Goal: Information Seeking & Learning: Learn about a topic

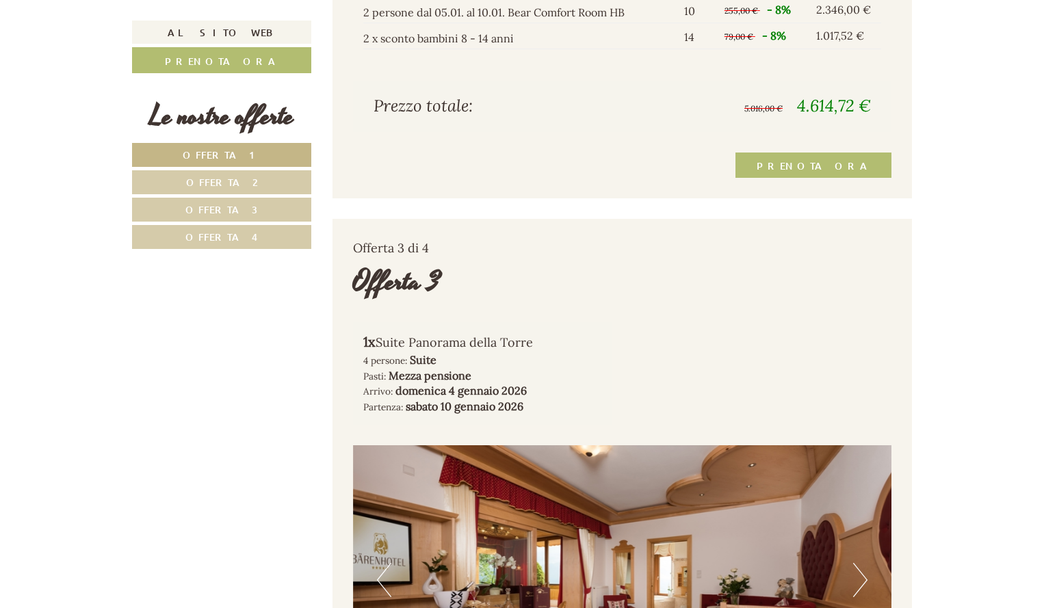
scroll to position [2483, 0]
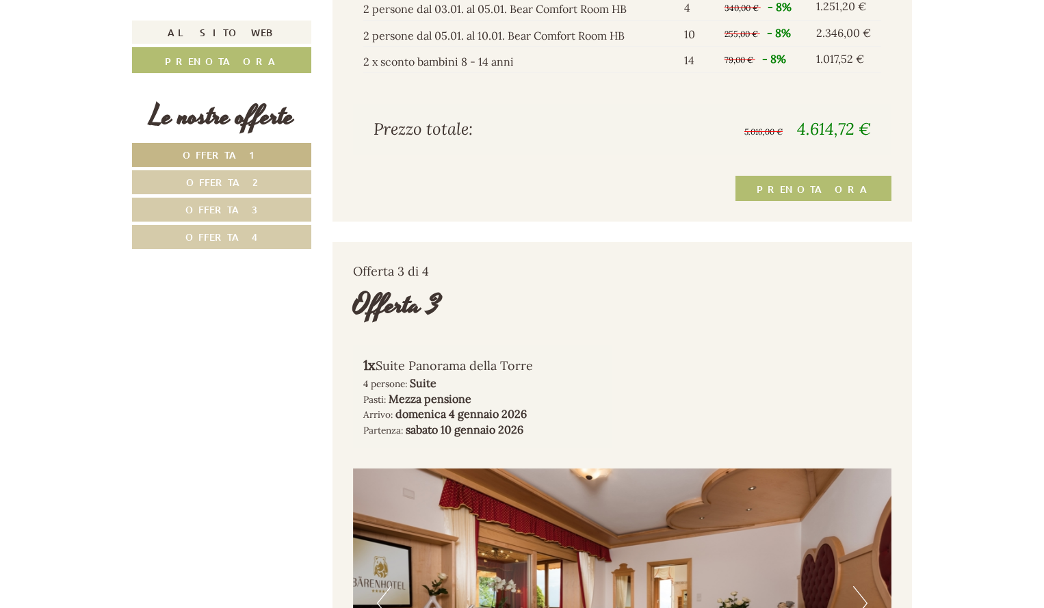
drag, startPoint x: 1044, startPoint y: 164, endPoint x: 1042, endPoint y: 192, distance: 28.1
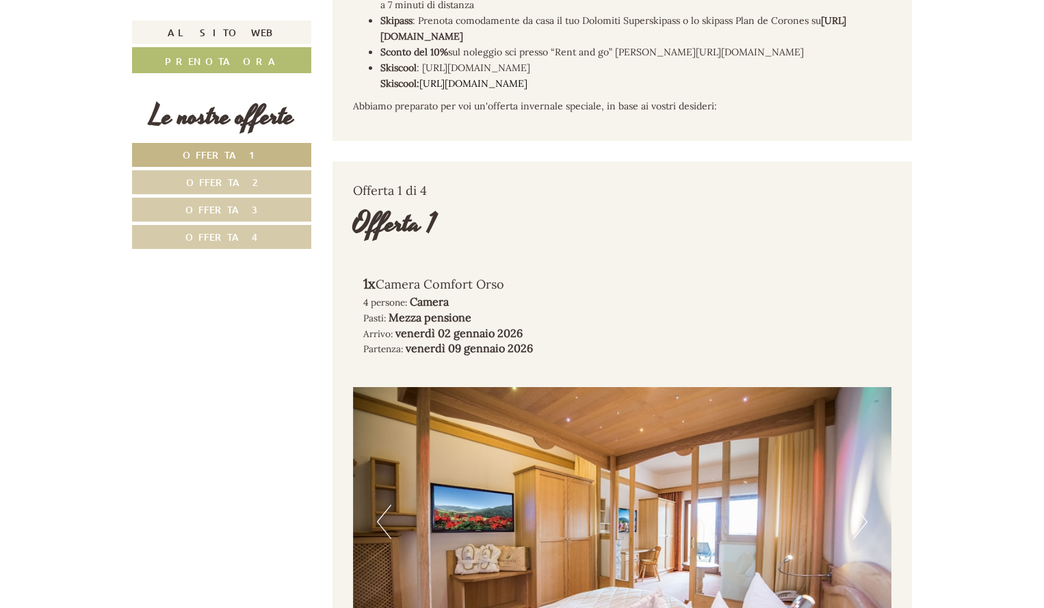
scroll to position [518, 0]
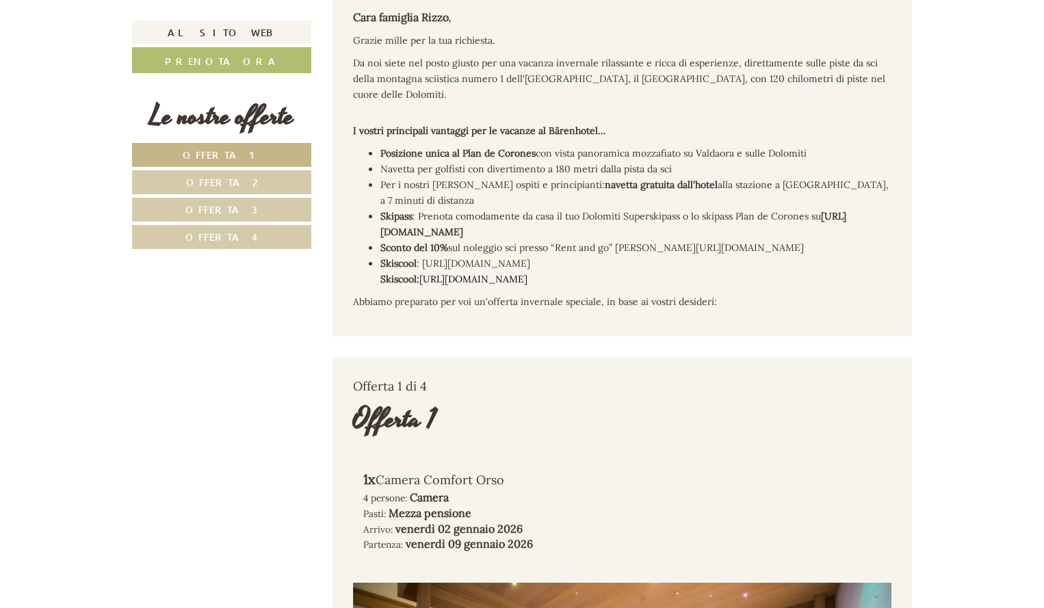
click at [205, 225] on link "Offerta 4" at bounding box center [221, 237] width 179 height 24
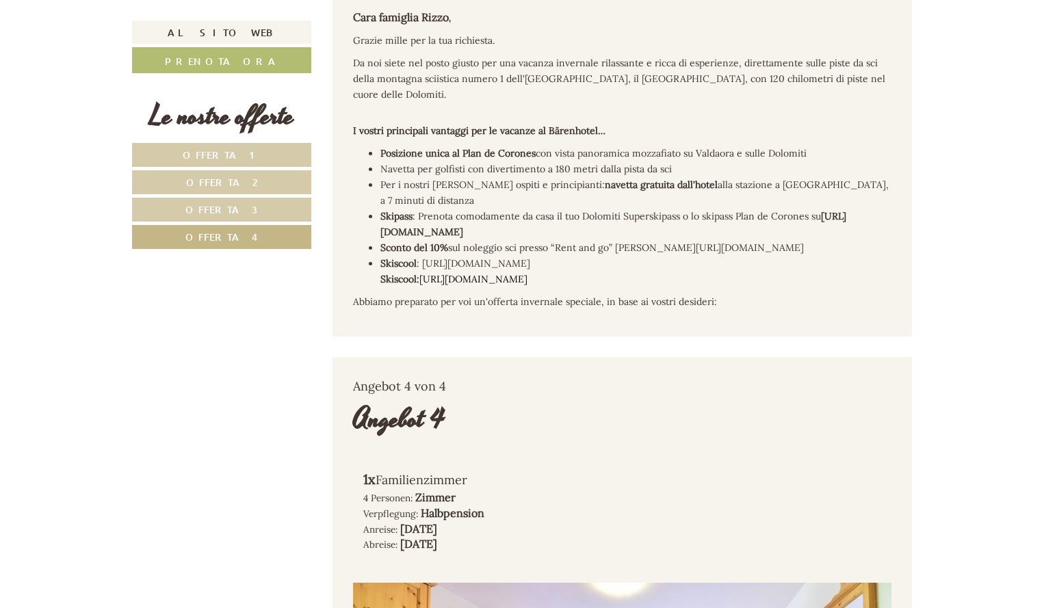
scroll to position [860, 0]
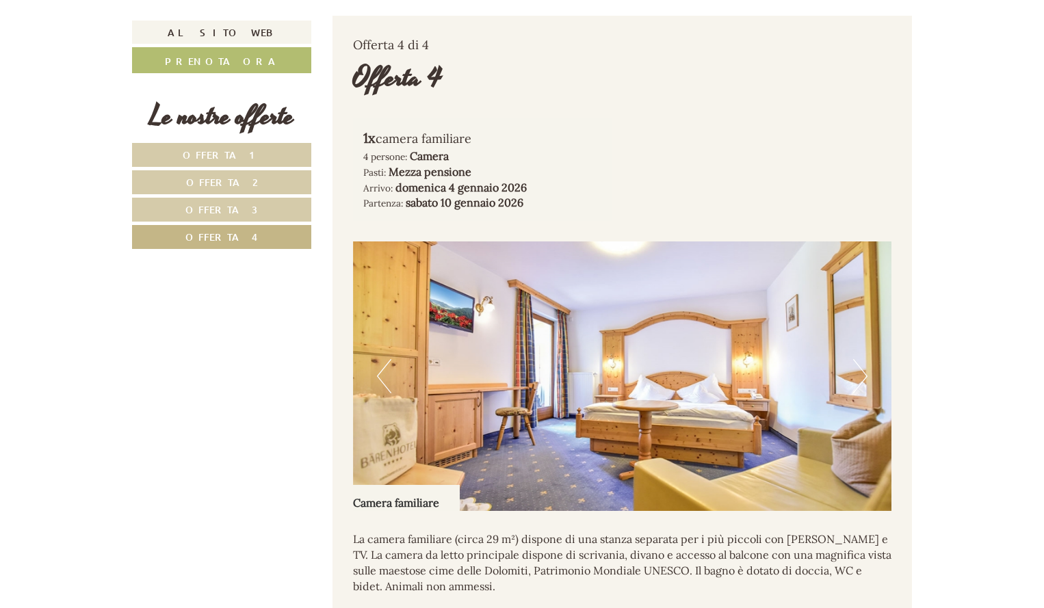
click at [230, 179] on font "Offerta 2" at bounding box center [222, 182] width 72 height 13
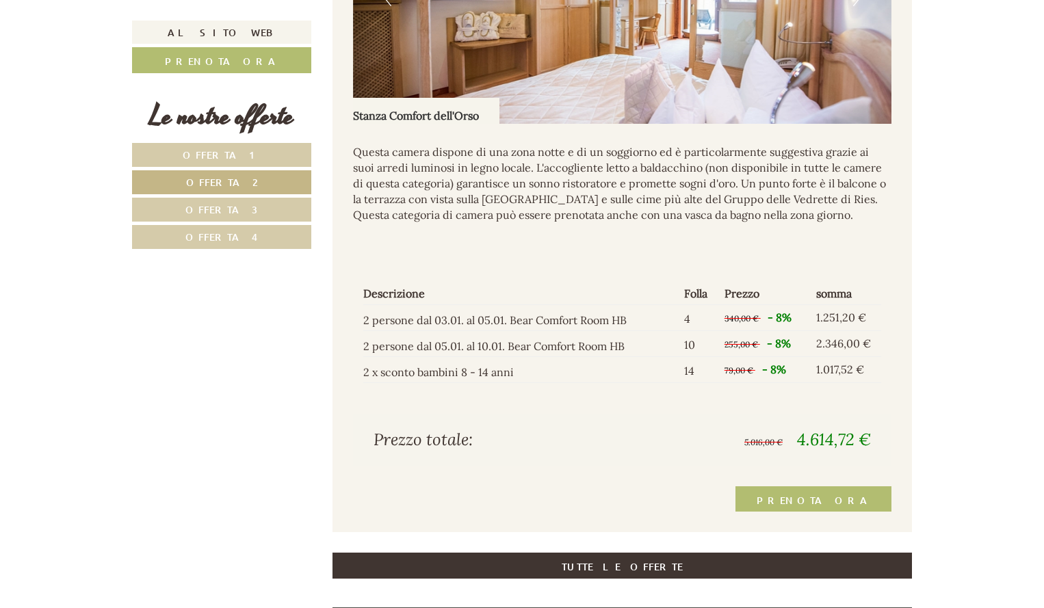
scroll to position [1275, 0]
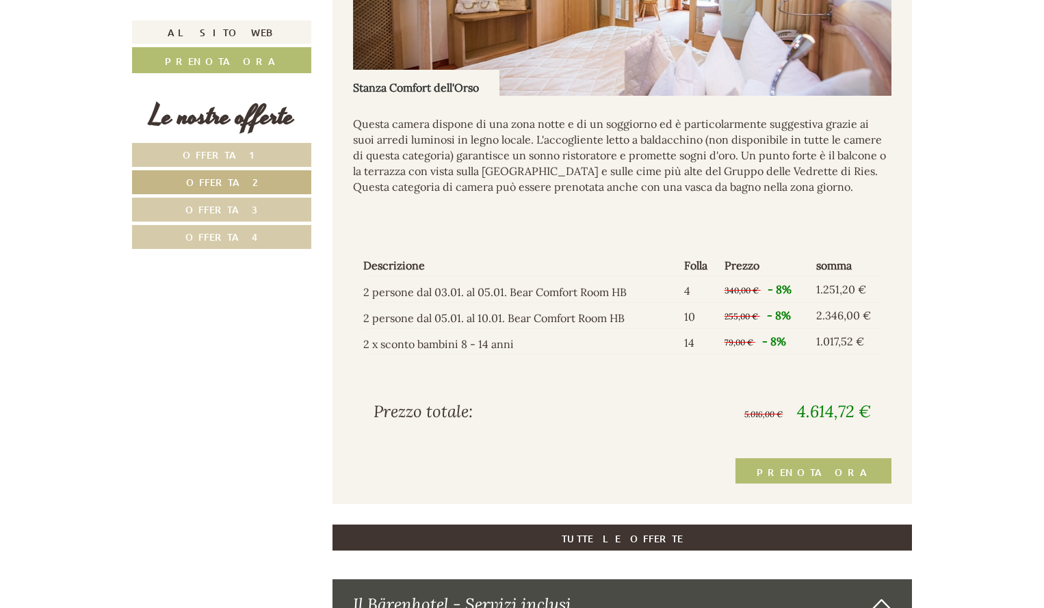
click at [251, 202] on link "Offerta 3" at bounding box center [221, 210] width 179 height 24
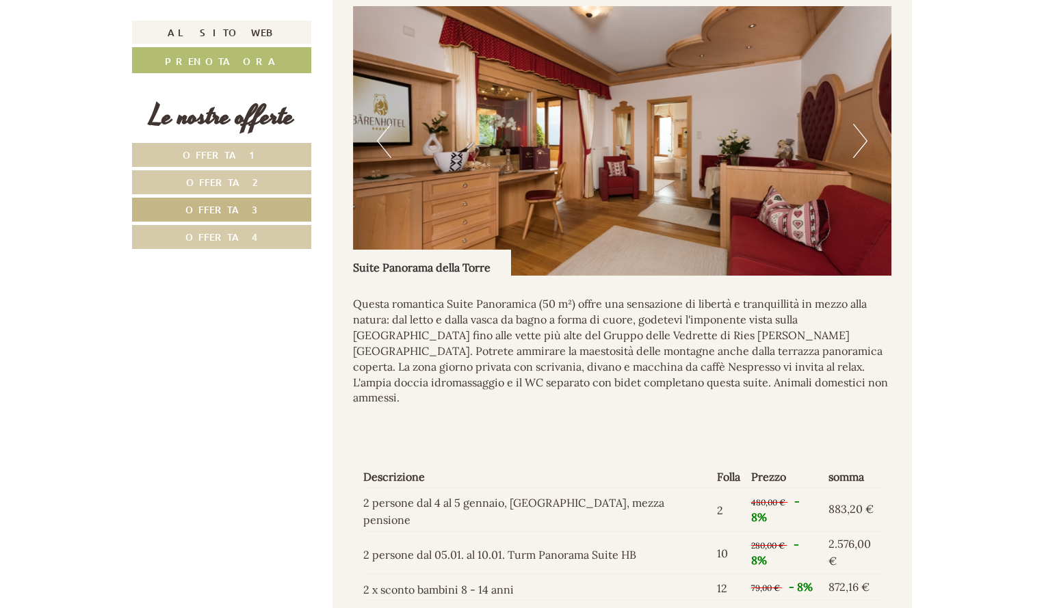
scroll to position [1066, 0]
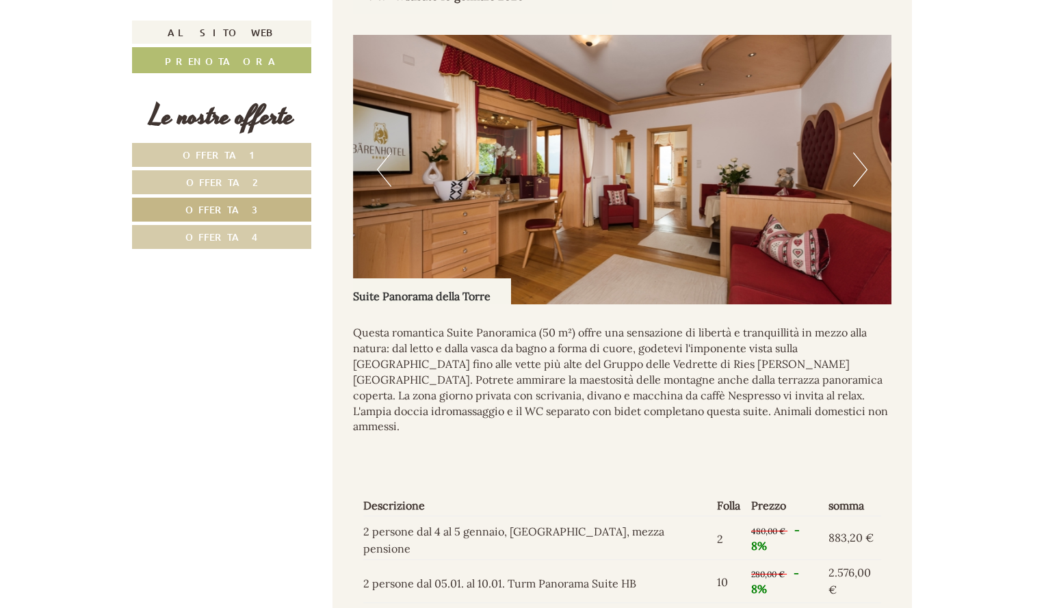
click at [853, 157] on button "Prossimo" at bounding box center [860, 170] width 14 height 34
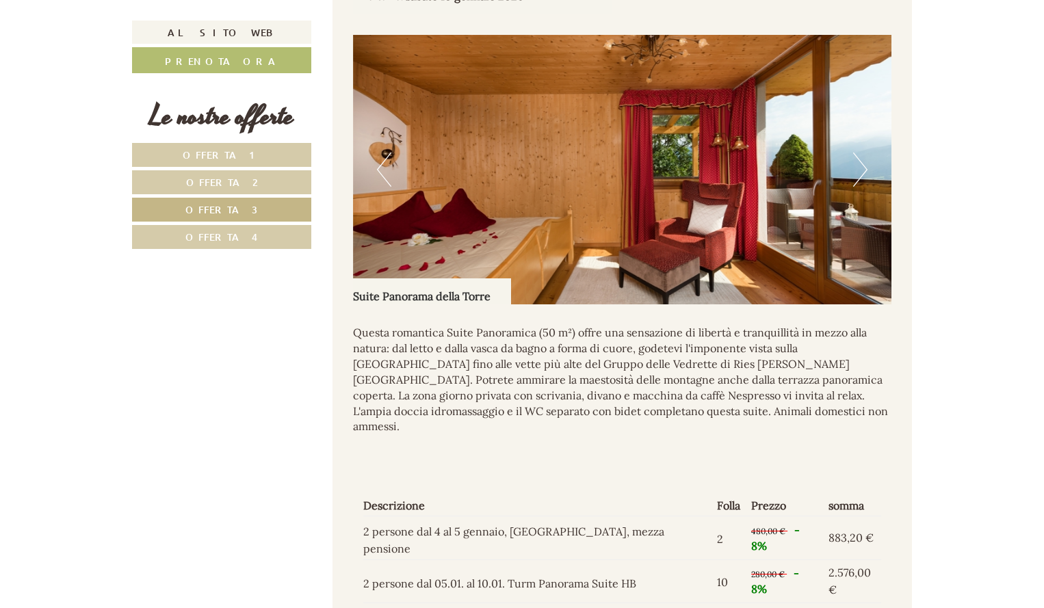
click at [855, 157] on button "Prossimo" at bounding box center [860, 170] width 14 height 34
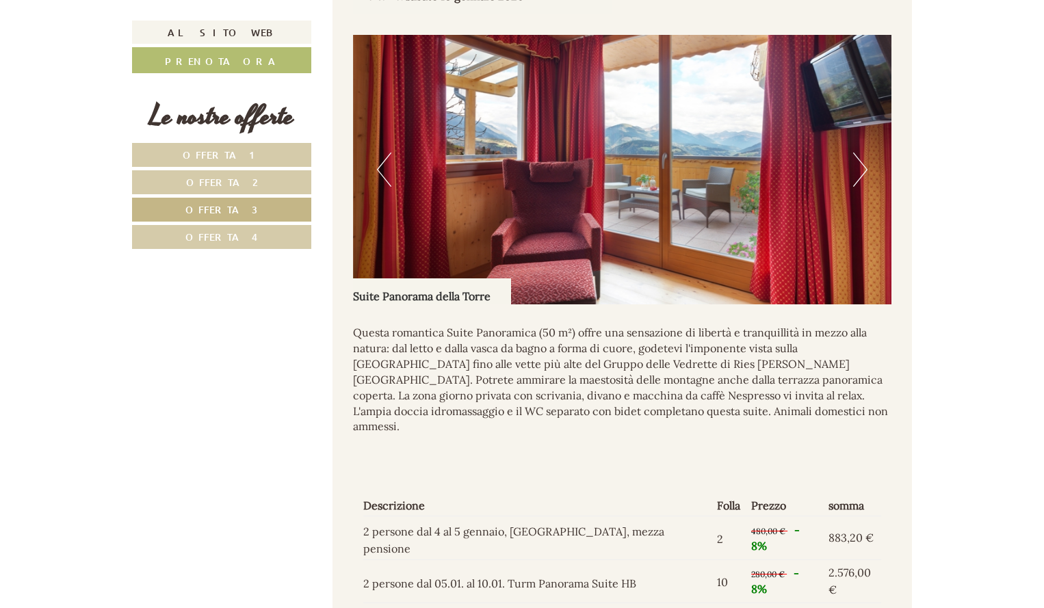
click at [858, 157] on button "Prossimo" at bounding box center [860, 170] width 14 height 34
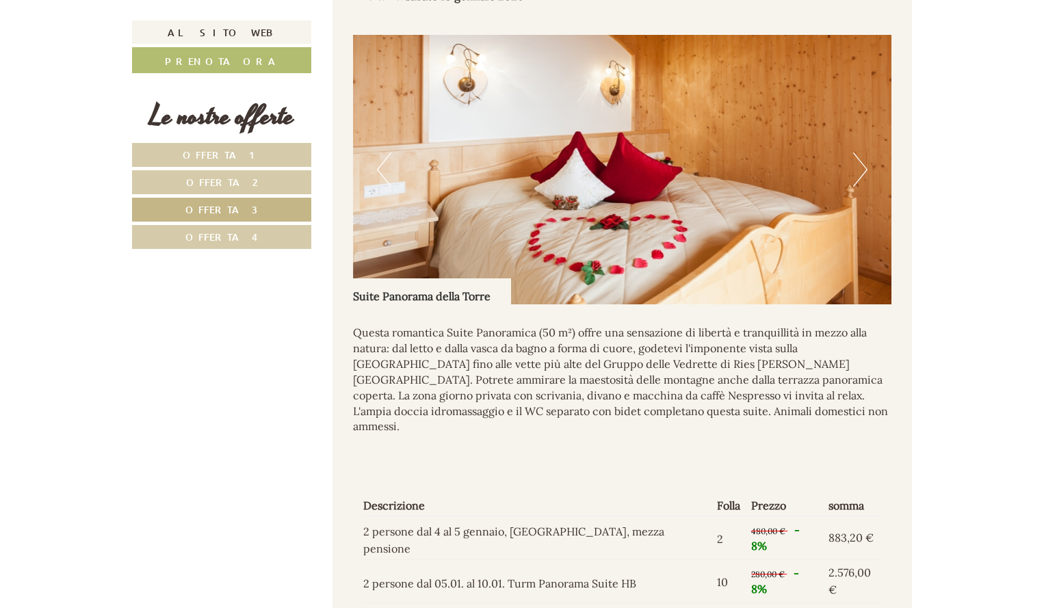
click at [858, 157] on button "Prossimo" at bounding box center [860, 170] width 14 height 34
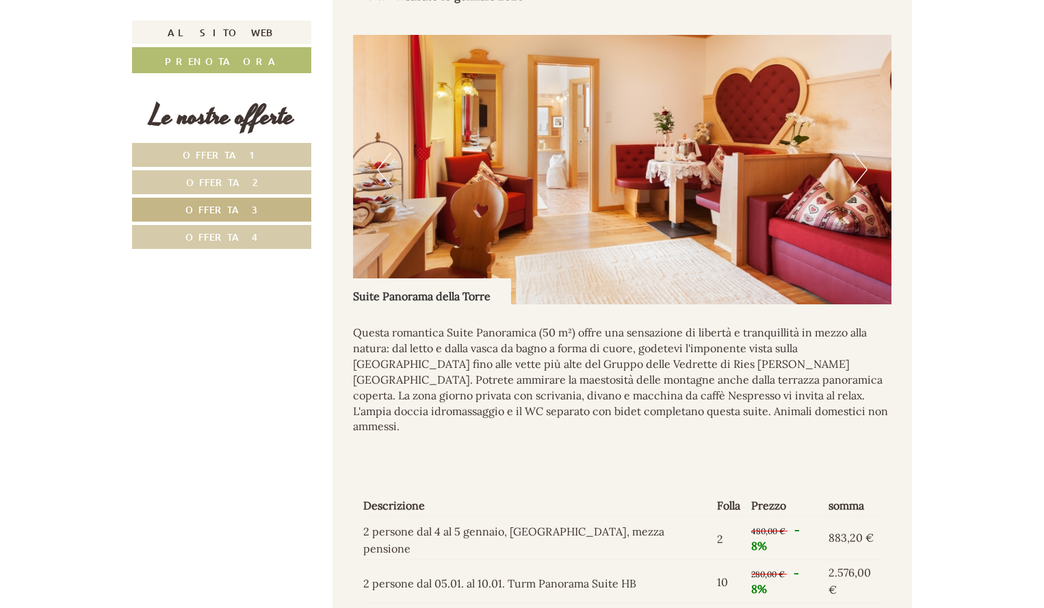
click at [858, 157] on button "Prossimo" at bounding box center [860, 170] width 14 height 34
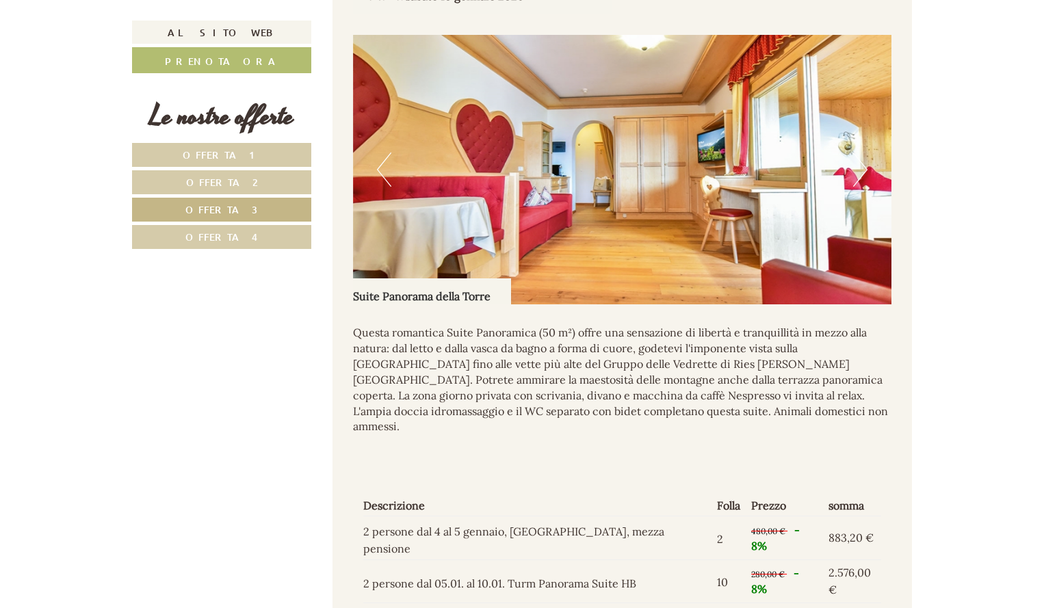
click at [858, 157] on button "Prossimo" at bounding box center [860, 170] width 14 height 34
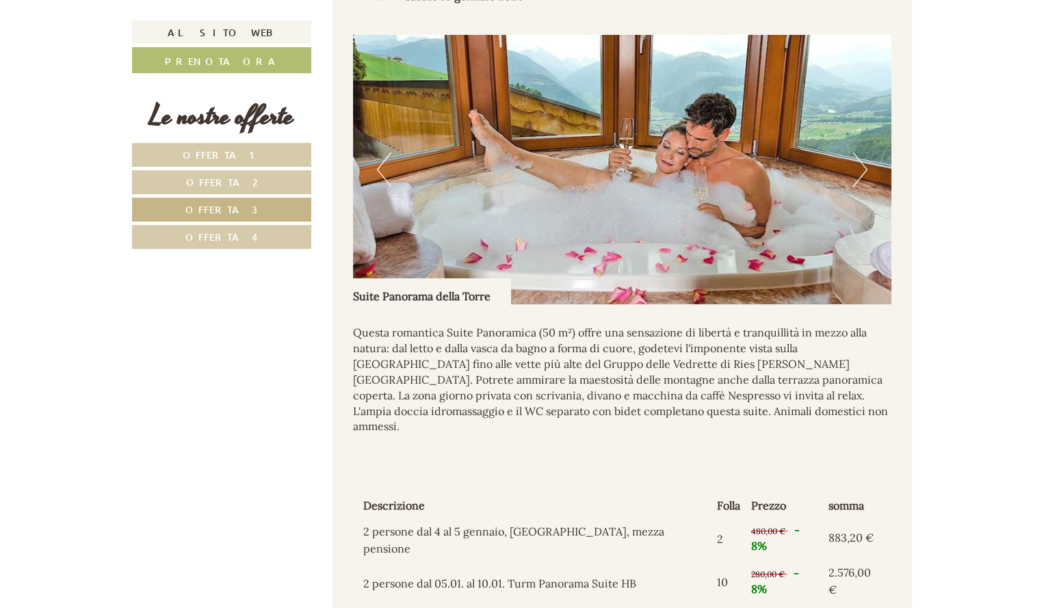
click at [858, 157] on button "Prossimo" at bounding box center [860, 170] width 14 height 34
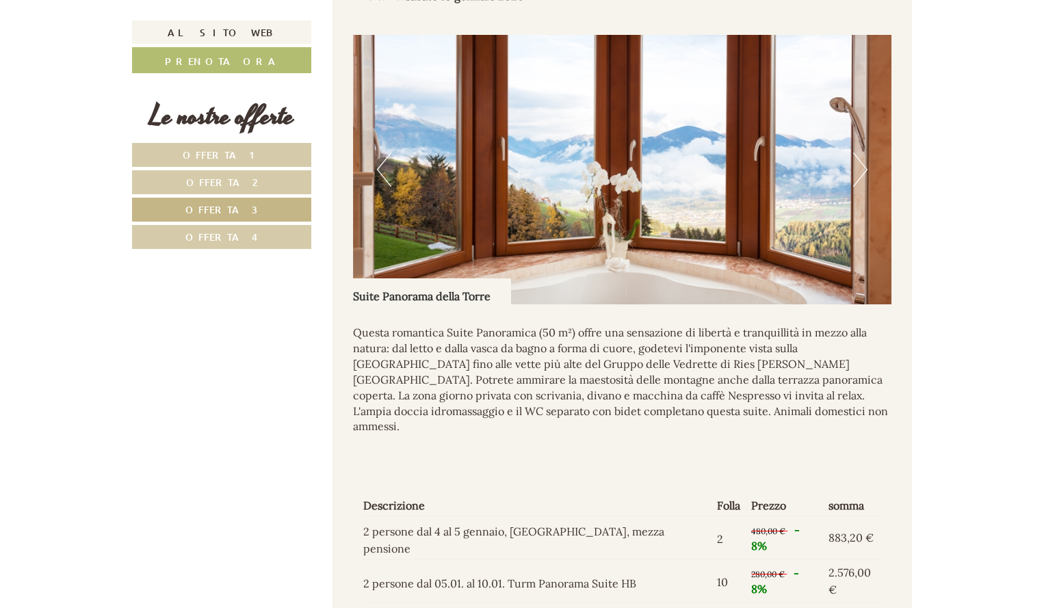
click at [858, 157] on button "Prossimo" at bounding box center [860, 170] width 14 height 34
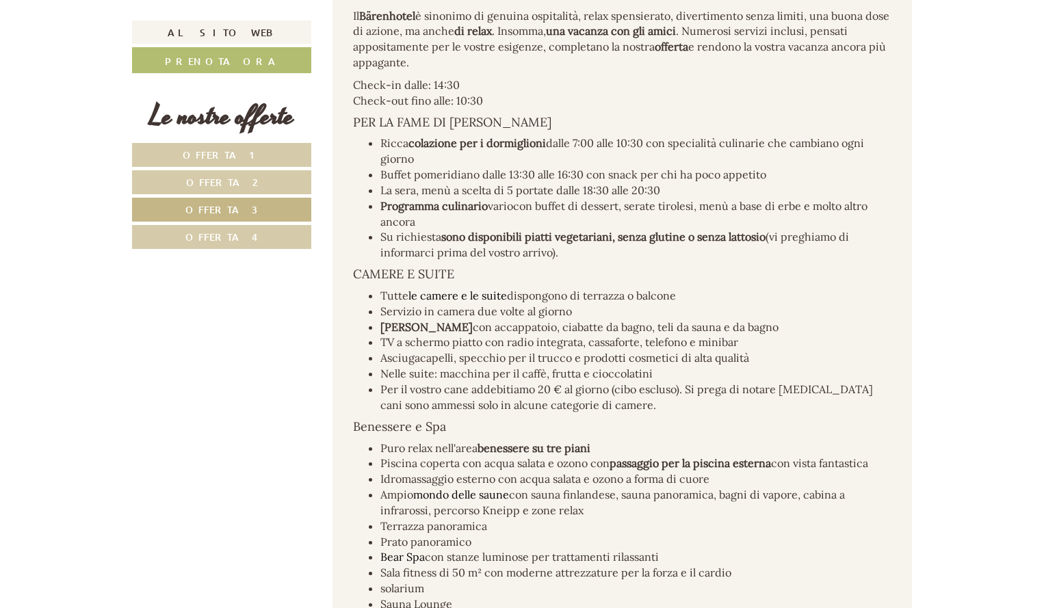
scroll to position [2284, 0]
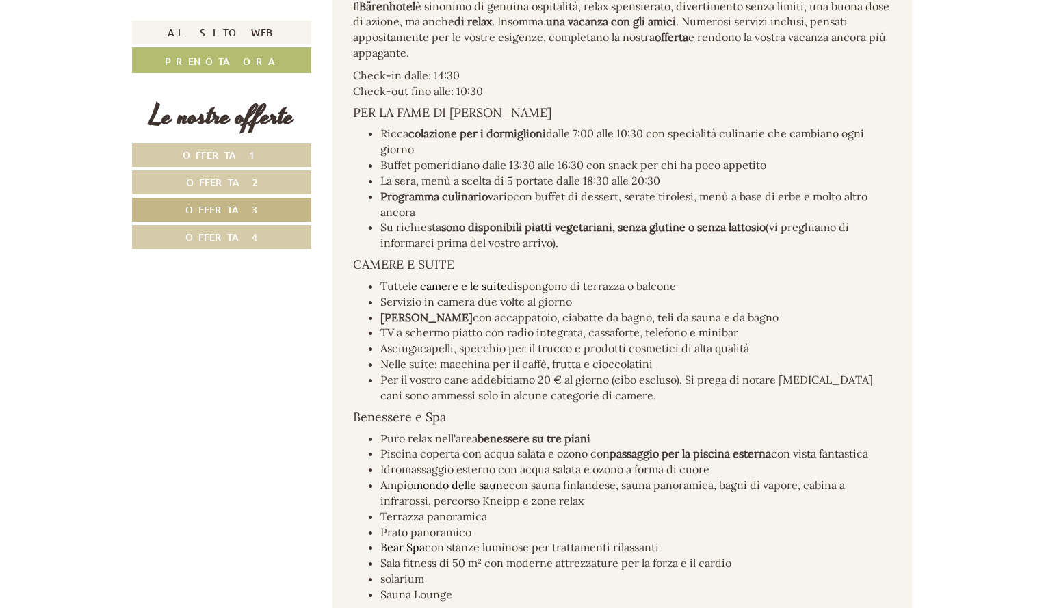
click at [194, 231] on font "Offerta 4" at bounding box center [221, 237] width 73 height 13
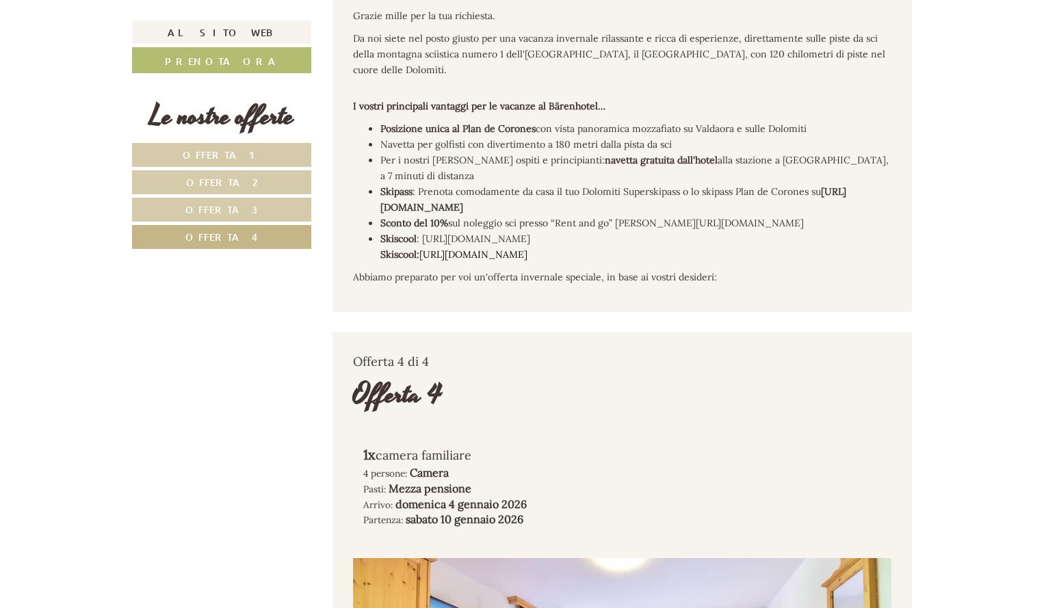
scroll to position [533, 0]
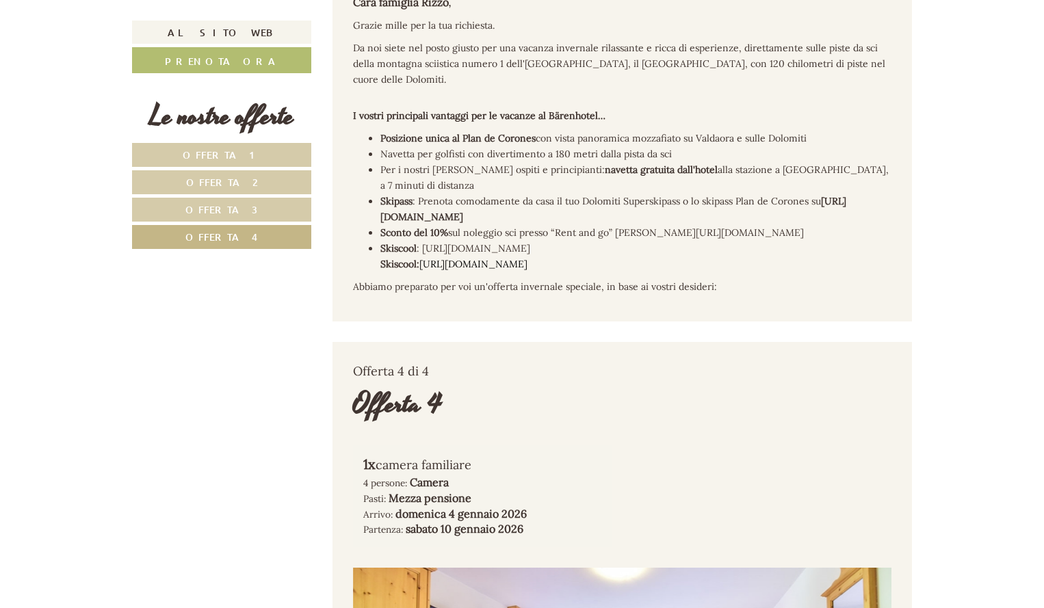
click at [240, 206] on font "Offerta 3" at bounding box center [221, 209] width 73 height 13
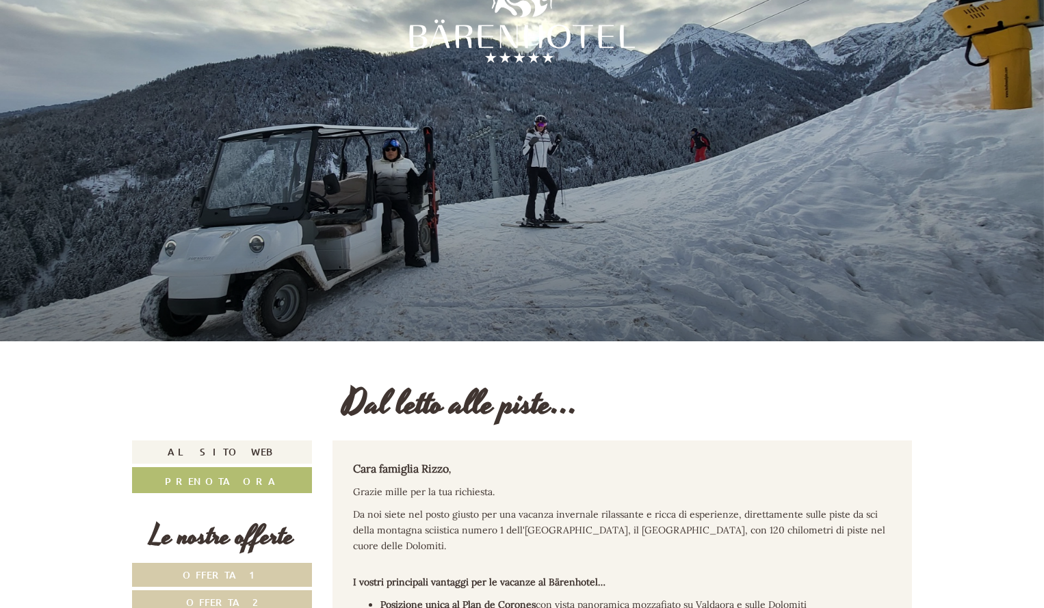
scroll to position [0, 0]
